Goal: Contribute content: Contribute content

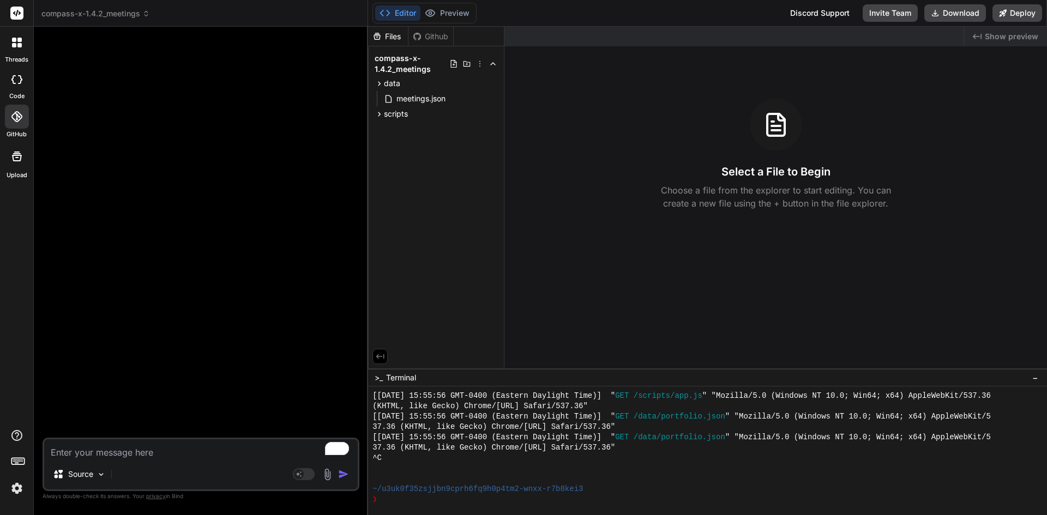
scroll to position [7851, 0]
click at [7, 115] on div at bounding box center [17, 117] width 24 height 24
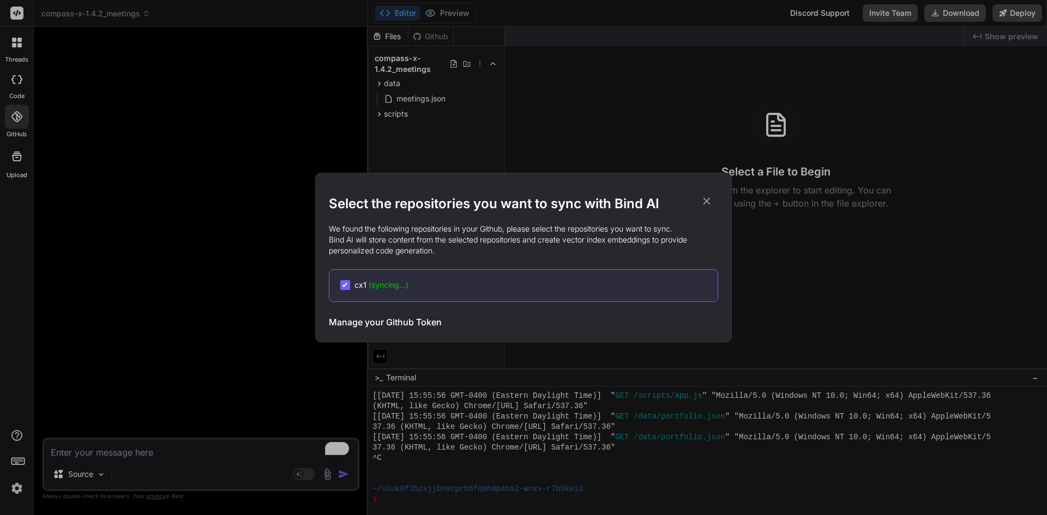
click at [152, 223] on div "Select the repositories you want to sync with Bind AI We found the following re…" at bounding box center [523, 257] width 1047 height 515
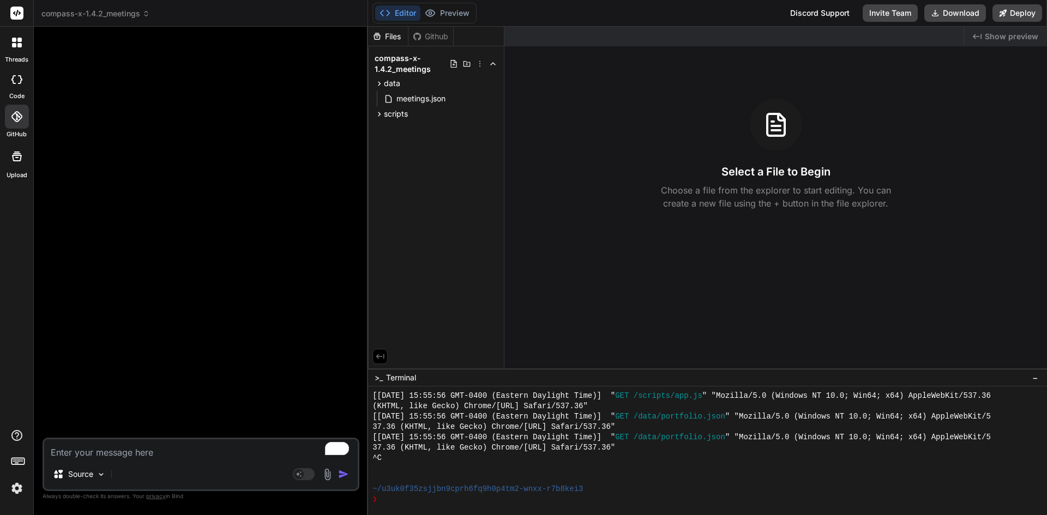
click at [406, 190] on div "Files Github compass-x-1.4.2_meetings data meetings.json scripts storage.js" at bounding box center [436, 198] width 136 height 342
click at [421, 144] on div "Files Github compass-x-1.4.2_meetings data meetings.json scripts storage.js" at bounding box center [436, 198] width 136 height 342
click at [149, 454] on textarea "To enrich screen reader interactions, please activate Accessibility in Grammarl…" at bounding box center [200, 449] width 313 height 20
type textarea "c"
type textarea "x"
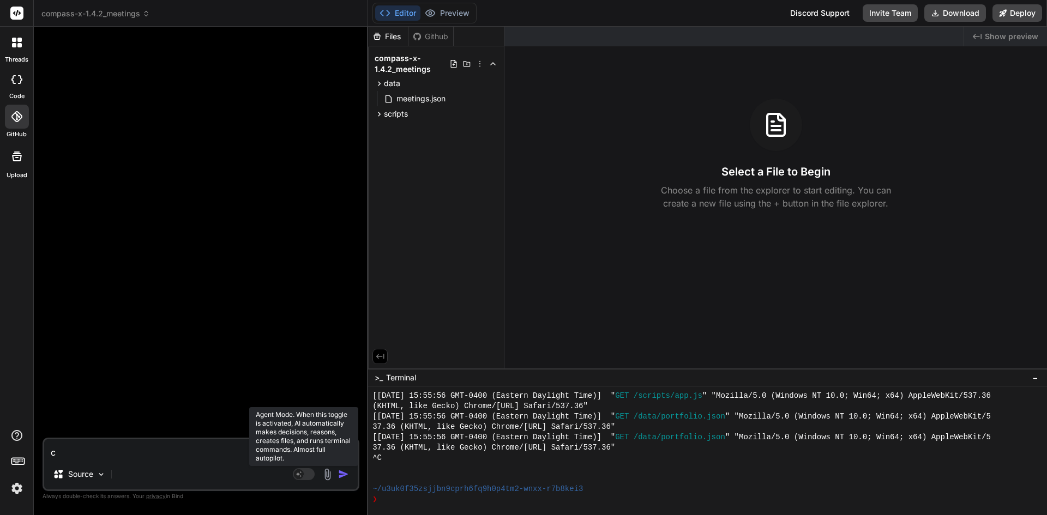
type textarea "ca"
type textarea "x"
type textarea "can"
type textarea "x"
type textarea "can"
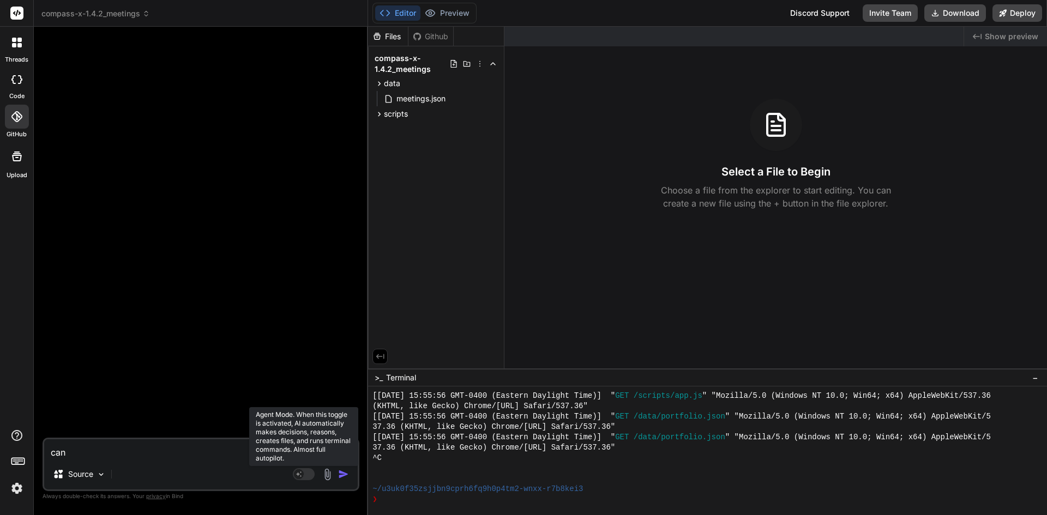
type textarea "x"
type textarea "can y"
type textarea "x"
type textarea "can yo"
type textarea "x"
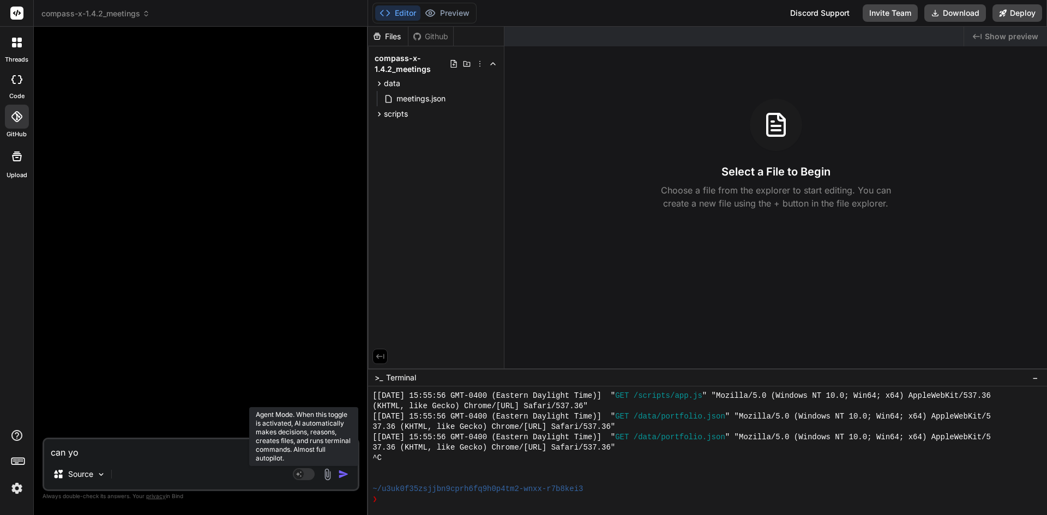
type textarea "can you"
type textarea "x"
type textarea "can you"
type textarea "x"
type textarea "can you c"
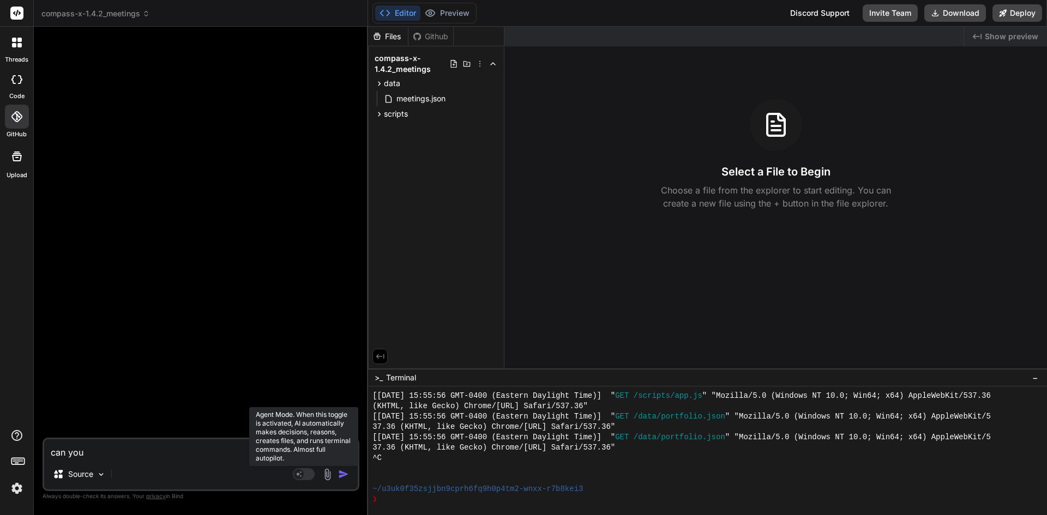
type textarea "x"
type textarea "can you cr"
type textarea "x"
type textarea "can you cre"
type textarea "x"
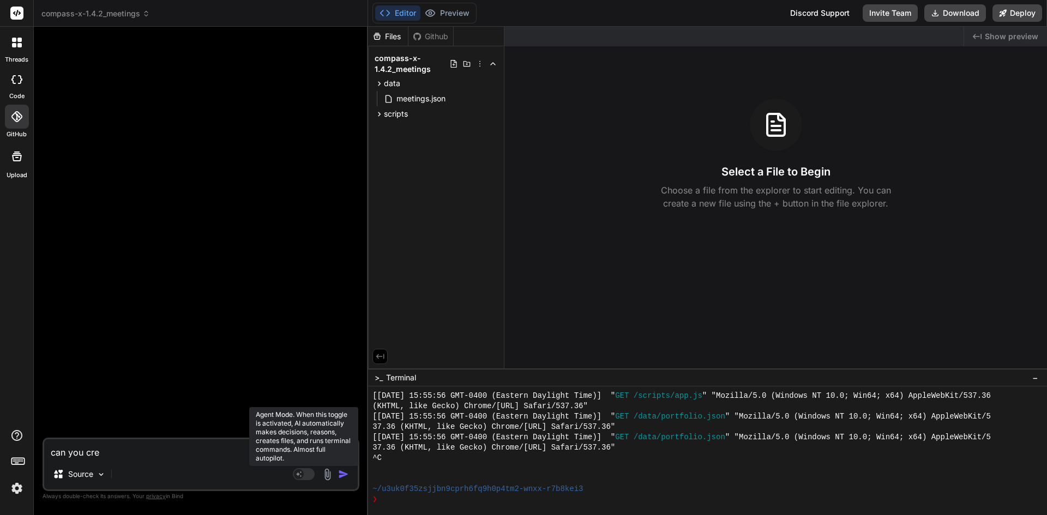
type textarea "can you crea"
type textarea "x"
type textarea "can you creat"
type textarea "x"
type textarea "can you create"
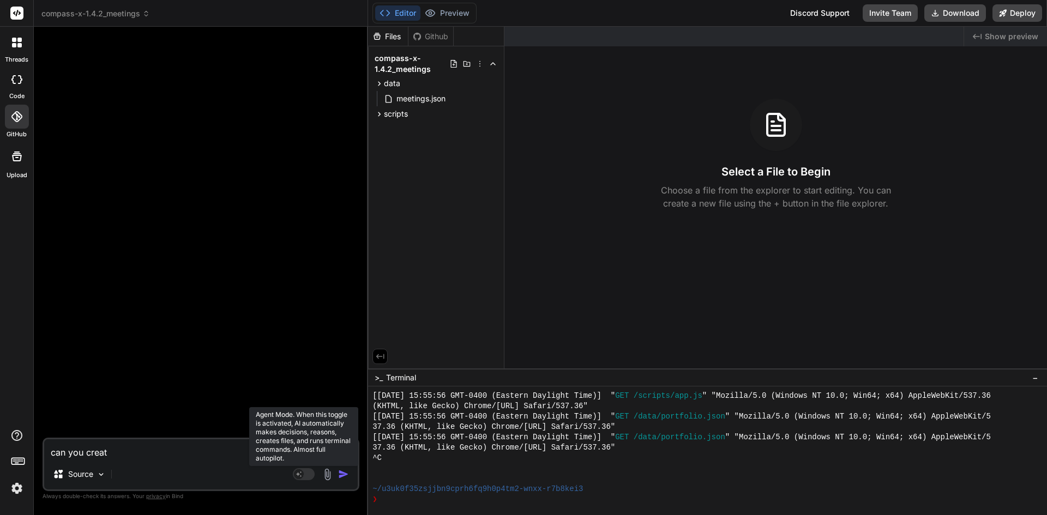
type textarea "x"
type textarea "can you create"
type textarea "x"
type textarea "can you create t"
type textarea "x"
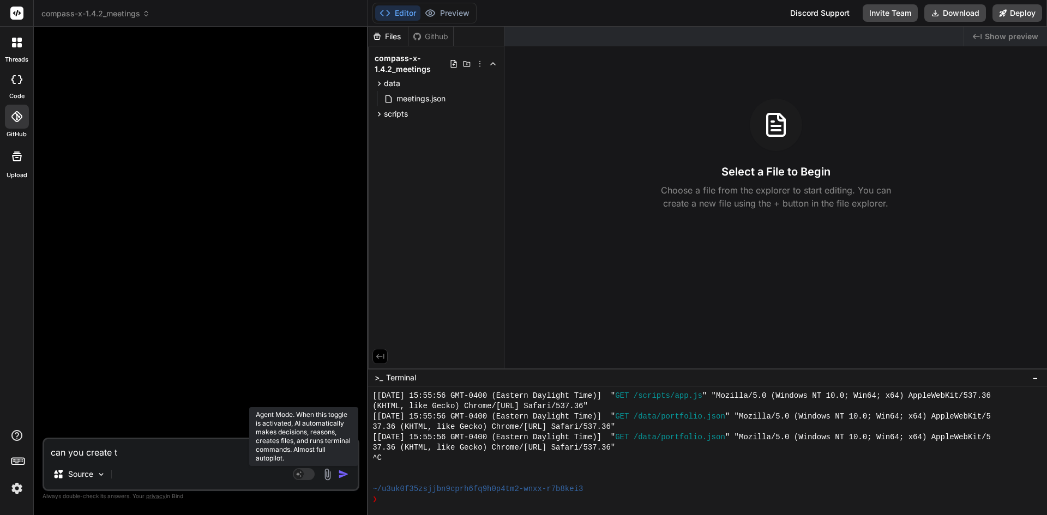
type textarea "can you create th"
type textarea "x"
type textarea "can you create thi"
type textarea "x"
type textarea "can you create this"
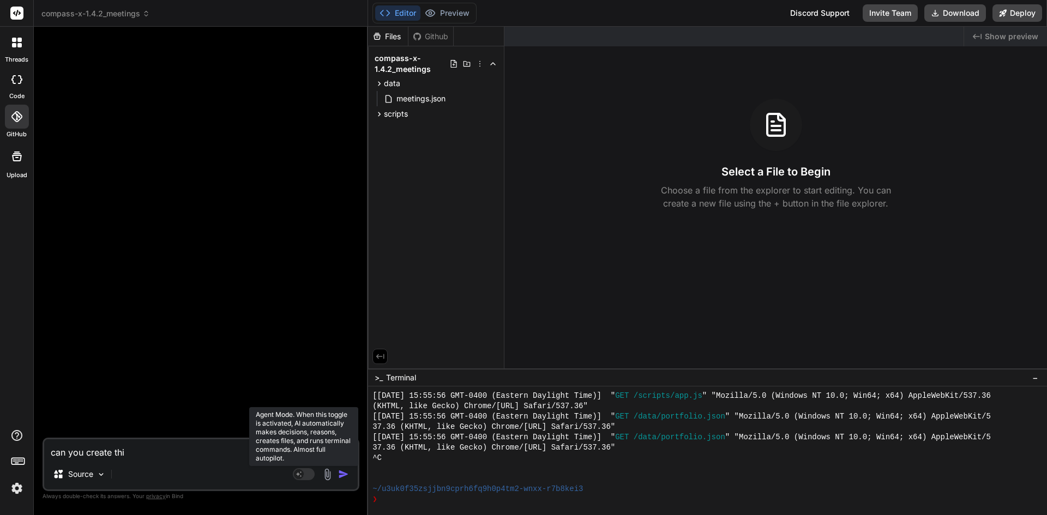
type textarea "x"
type textarea "can you create this"
type textarea "x"
type textarea "can you create this p"
type textarea "x"
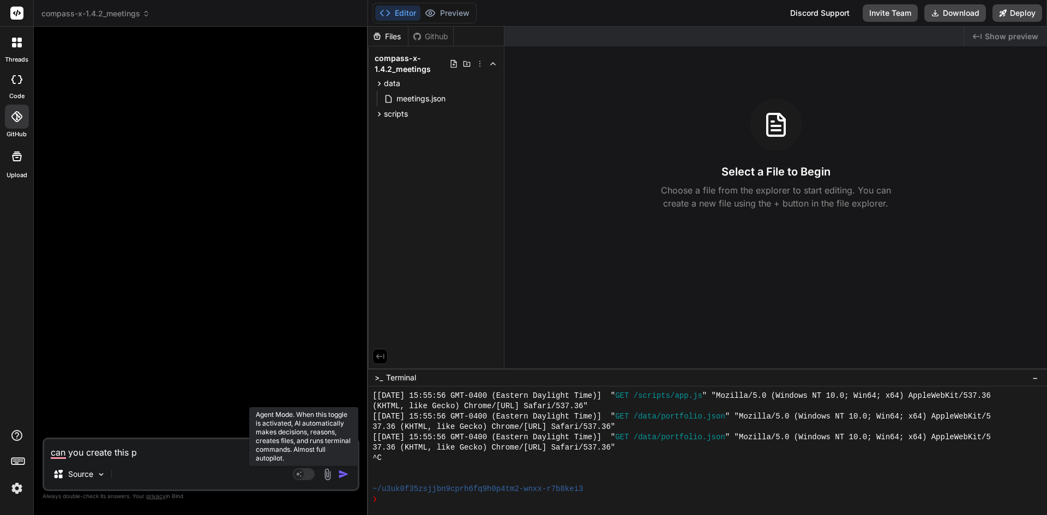
type textarea "can you create this po"
type textarea "x"
type textarea "can you create this por"
type textarea "x"
type textarea "can you create this port"
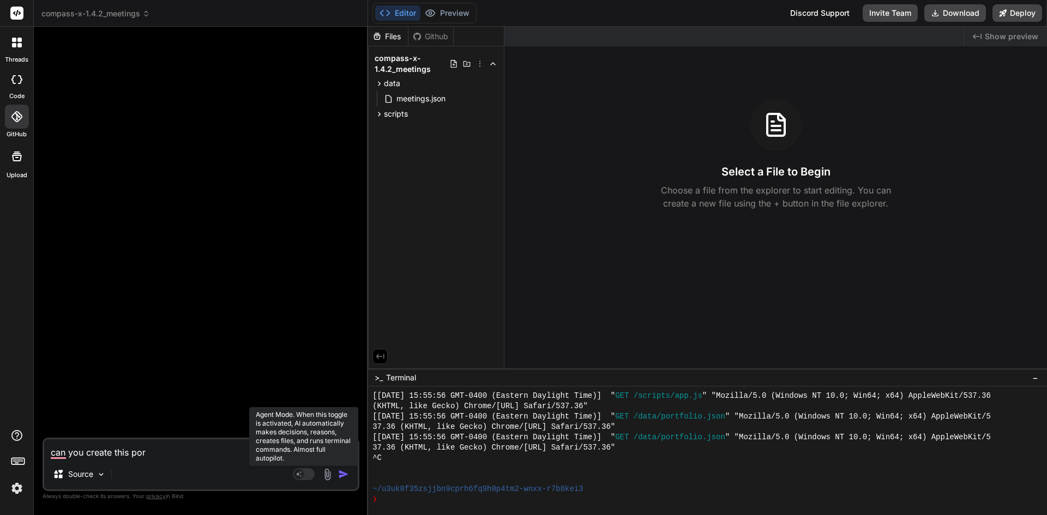
type textarea "x"
type textarea "can you create this portf"
type textarea "x"
type textarea "can you create this portfo"
type textarea "x"
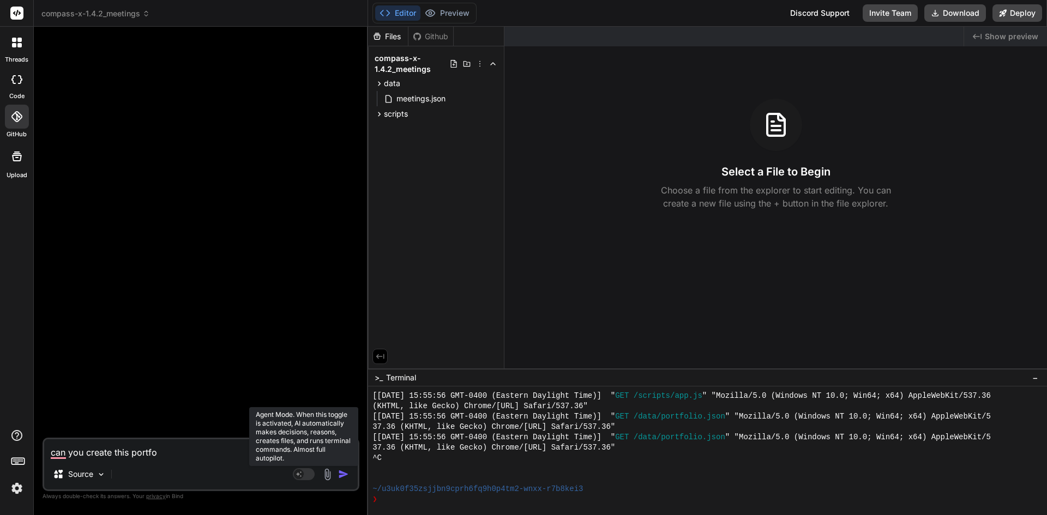
type textarea "can you create this portfol"
type textarea "x"
type textarea "can you create this portfoli"
type textarea "x"
type textarea "can you create this portfolio"
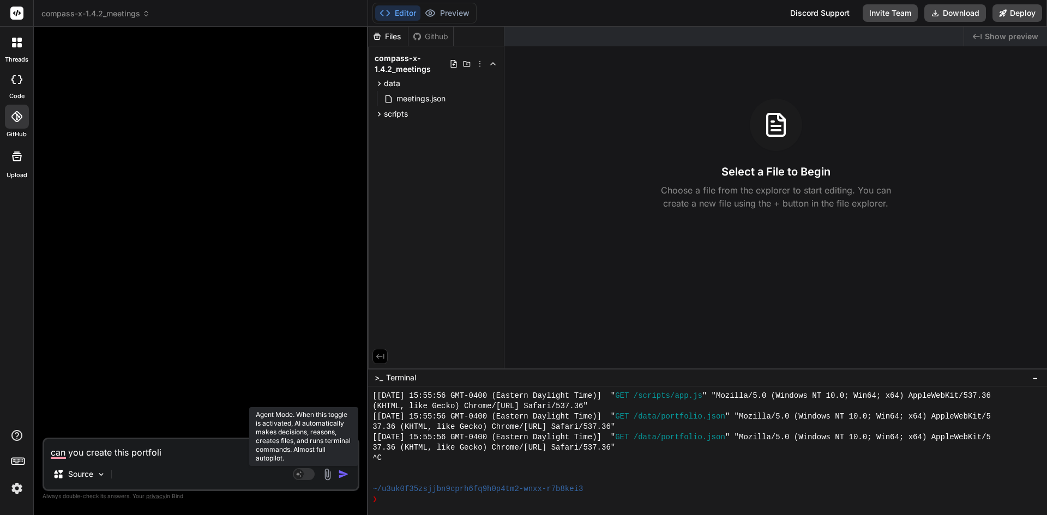
type textarea "x"
type textarea "can you create this portfolio."
type textarea "x"
type textarea "can you create this portfolio.j"
type textarea "x"
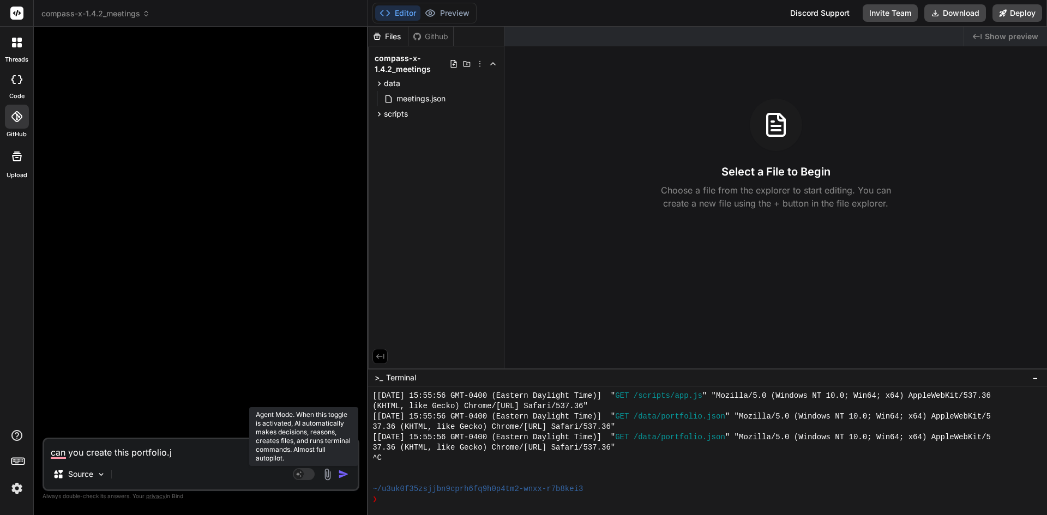
type textarea "can you create this portfolio.js"
type textarea "x"
type textarea "can you create this portfolio.jso"
type textarea "x"
type textarea "can you create this portfolio.json"
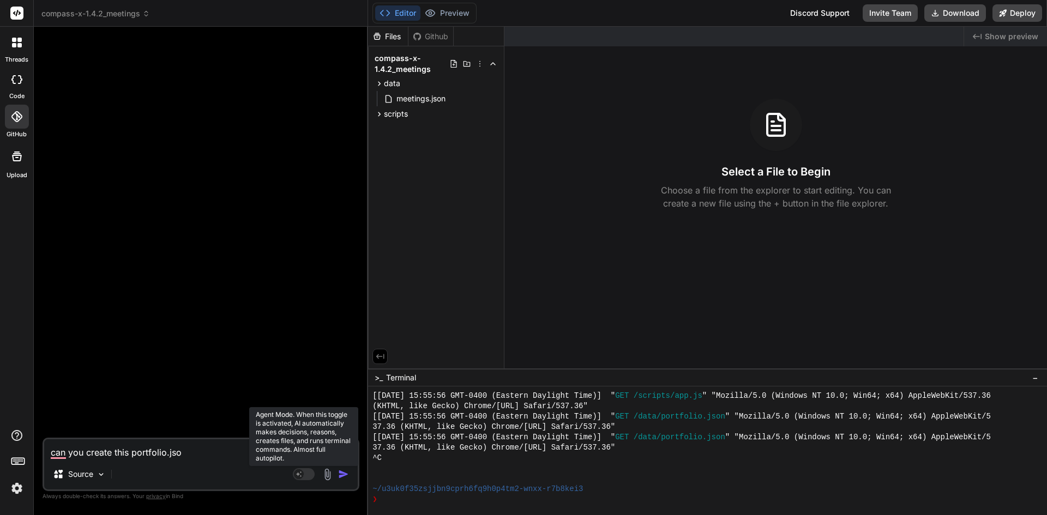
type textarea "x"
type textarea "can you create this portfolio.json"
type textarea "x"
type textarea "can you create this portfolio.json f"
type textarea "x"
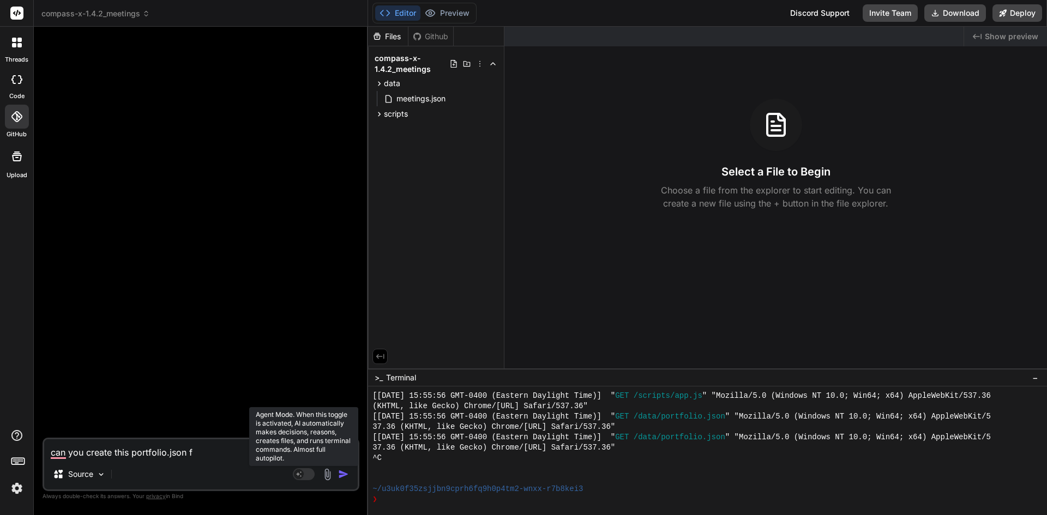
type textarea "can you create this portfolio.json fi"
type textarea "x"
type textarea "can you create this portfolio.json fil"
type textarea "x"
type textarea "can you create this portfolio.json file"
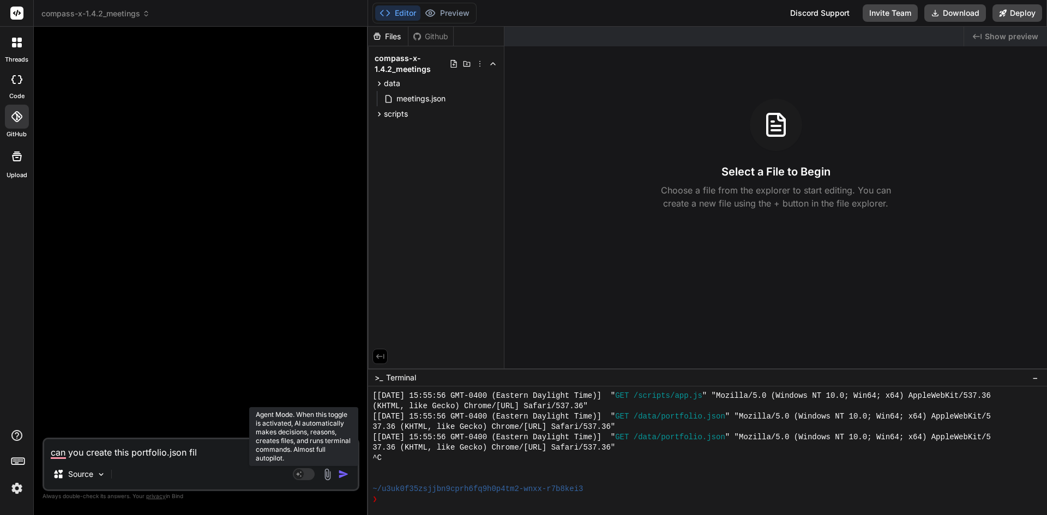
type textarea "x"
type textarea "can you create this portfolio.json file"
type textarea "x"
type textarea "can you create this portfolio.json file i"
type textarea "x"
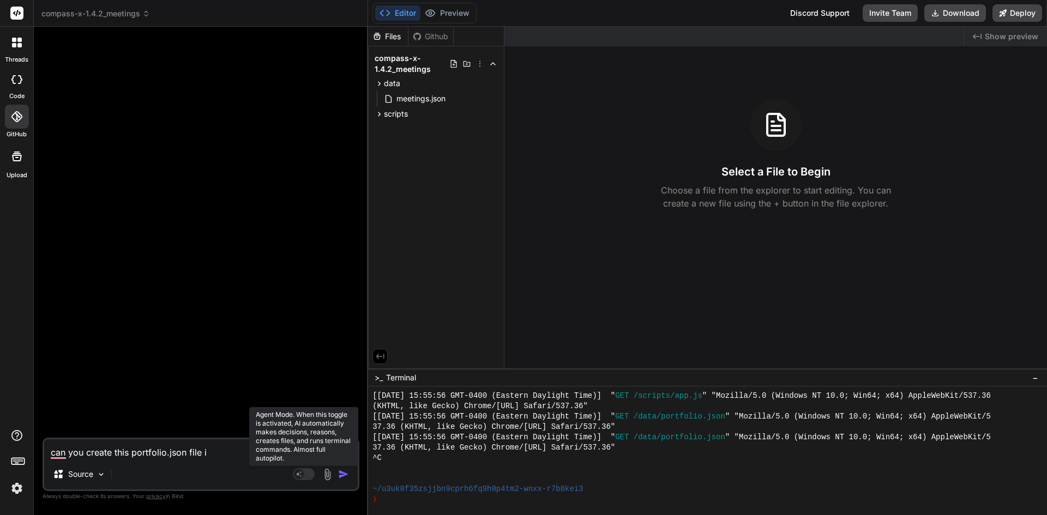
type textarea "can you create this portfolio.json file in"
type textarea "x"
type textarea "can you create this portfolio.json file in"
type textarea "x"
type textarea "can you create this portfolio.json file in d"
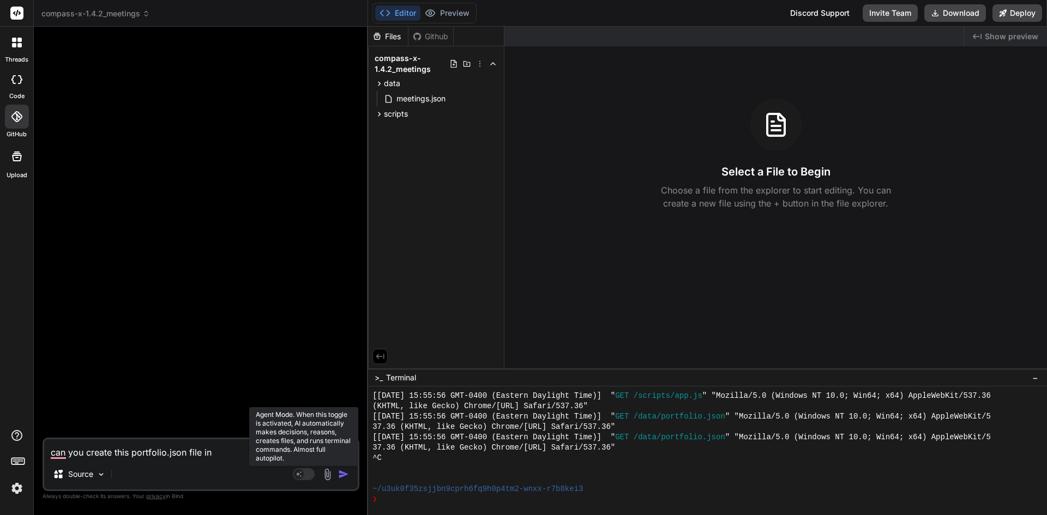
type textarea "x"
type textarea "can you create this portfolio.json file in da"
type textarea "x"
type textarea "can you create this portfolio.json file in dat"
type textarea "x"
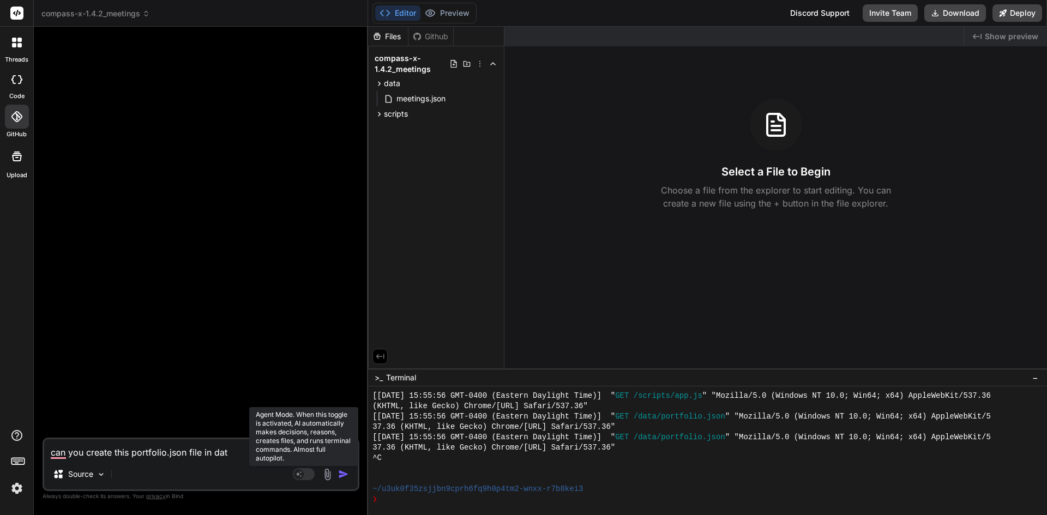
type textarea "can you create this portfolio.json file in data"
type textarea "x"
type textarea "can you create this portfolio.json file in data"
type textarea "x"
type textarea "can you create this portfolio.json file in data"
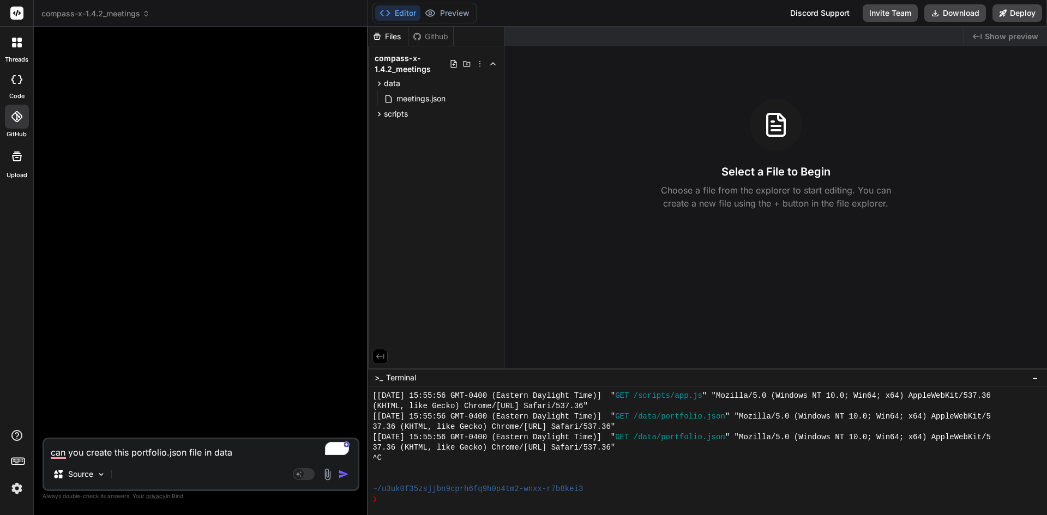
type textarea "x"
type textarea "can you create this portfolio.json file in data/"
type textarea "x"
type textarea "can you create this portfolio.json file in /data/"
type textarea "x"
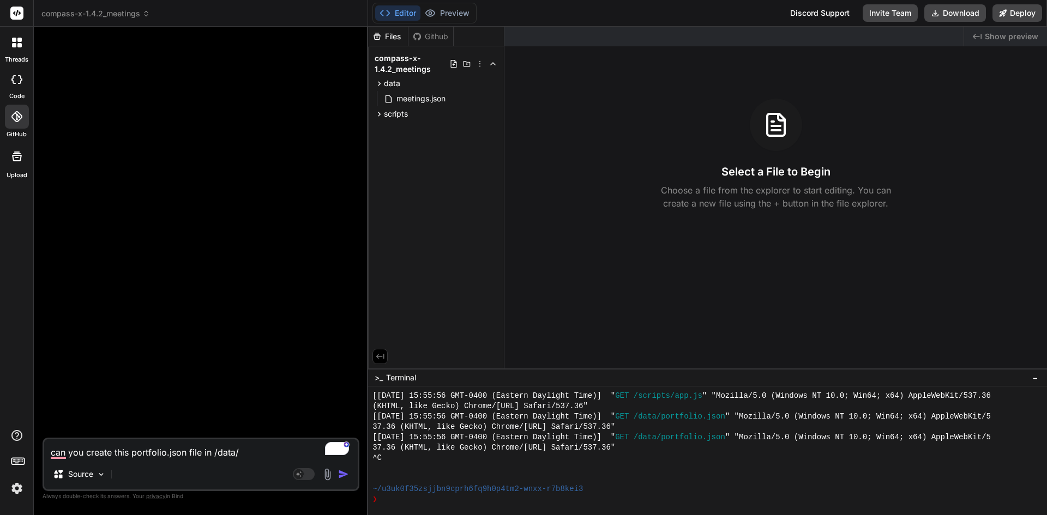
paste textarea "{ "projects": [ { "id": 101, "name": "Rural Broadband Expansion - Phase 1", "ca…"
type textarea "can you create this portfolio.json file in /data/ { "projects": [ { "id": 101, …"
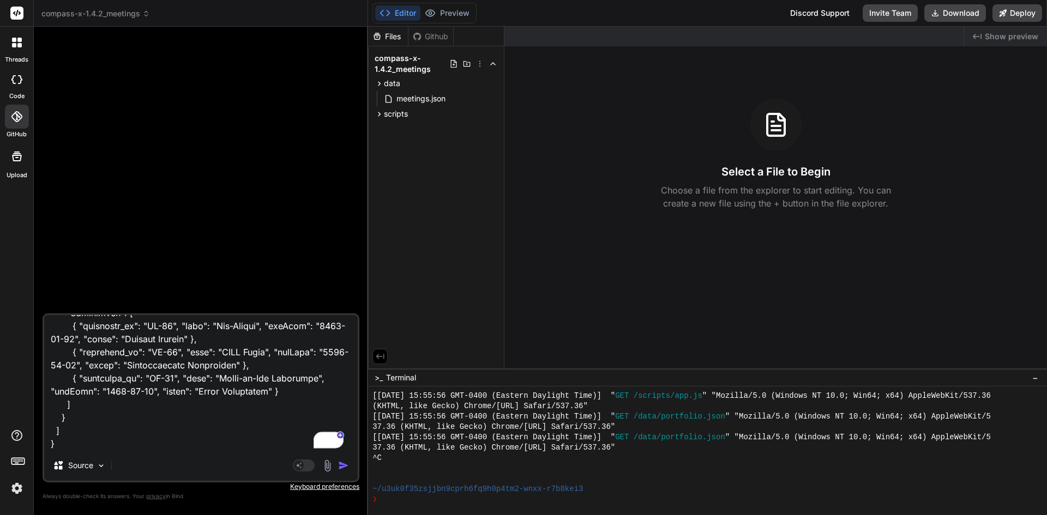
type textarea "x"
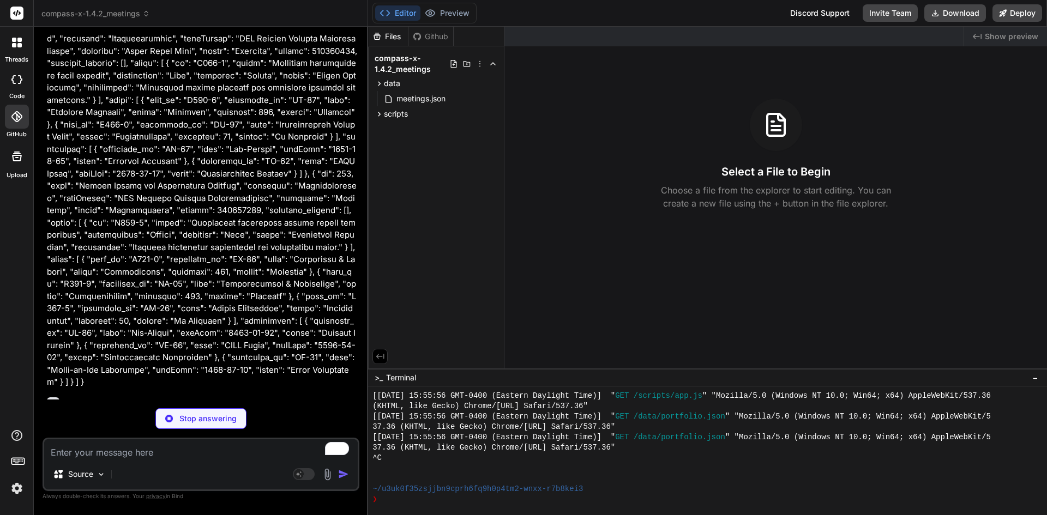
scroll to position [6053, 0]
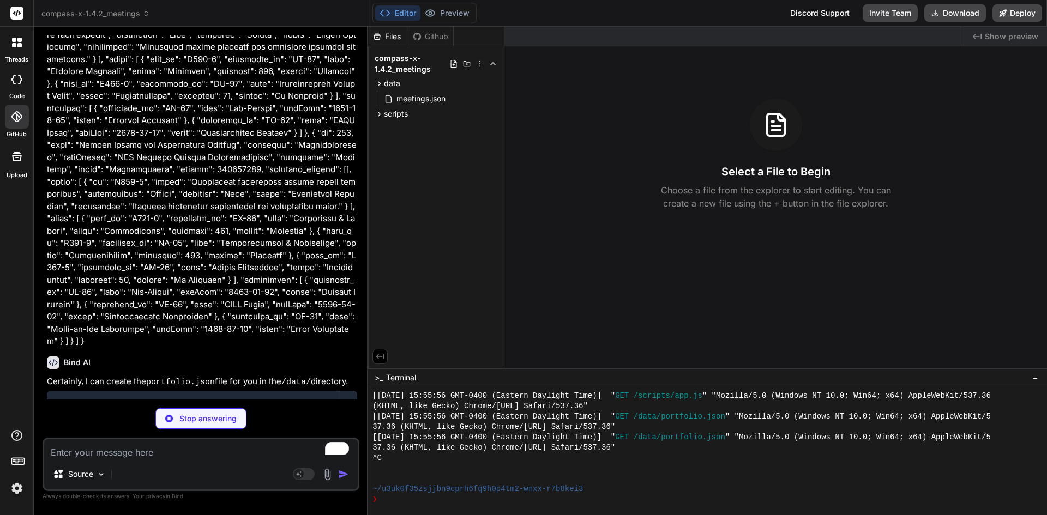
type textarea "x"
click at [20, 488] on img at bounding box center [17, 488] width 19 height 19
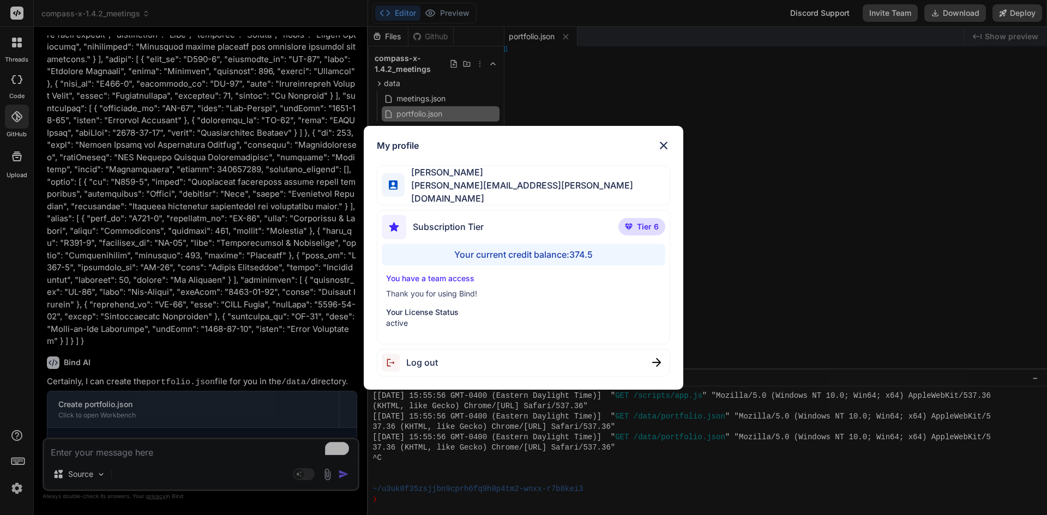
type textarea "x"
